Goal: Information Seeking & Learning: Learn about a topic

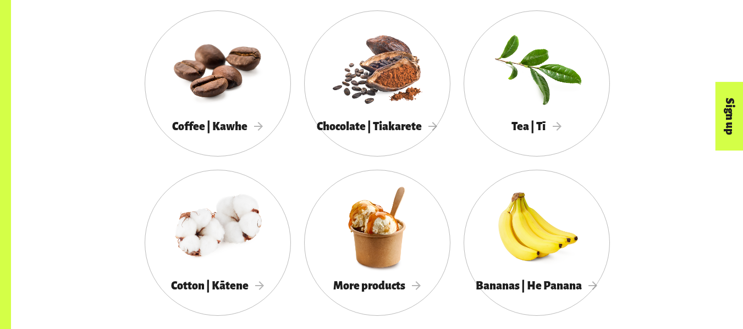
scroll to position [1006, 0]
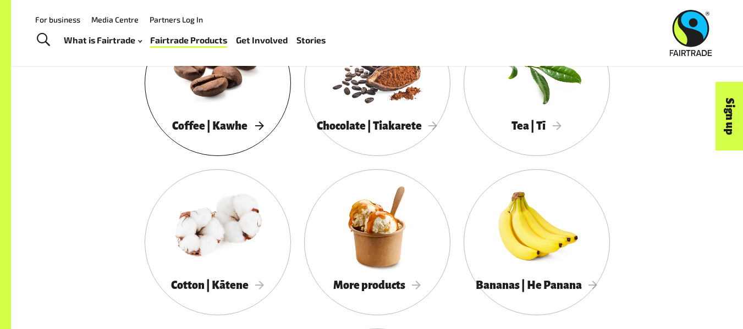
click at [212, 132] on span "Coffee | Kawhe" at bounding box center [217, 126] width 91 height 12
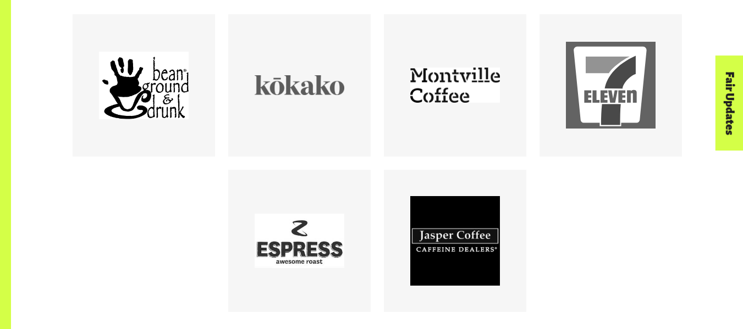
scroll to position [628, 0]
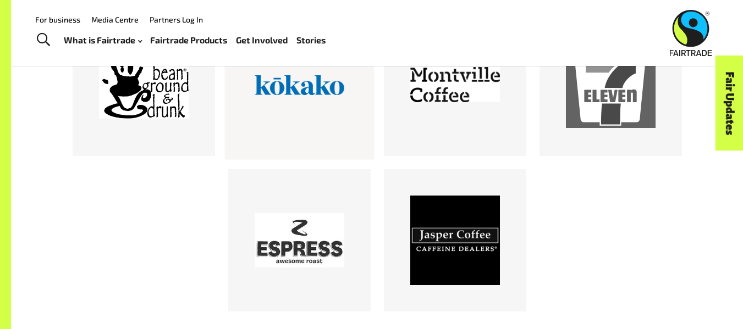
click at [305, 98] on div at bounding box center [300, 85] width 90 height 90
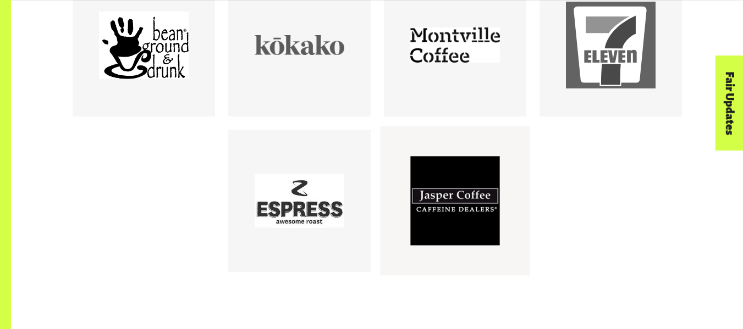
scroll to position [669, 0]
click at [312, 212] on div at bounding box center [300, 201] width 90 height 90
click at [446, 66] on div at bounding box center [455, 45] width 90 height 90
